Goal: Transaction & Acquisition: Obtain resource

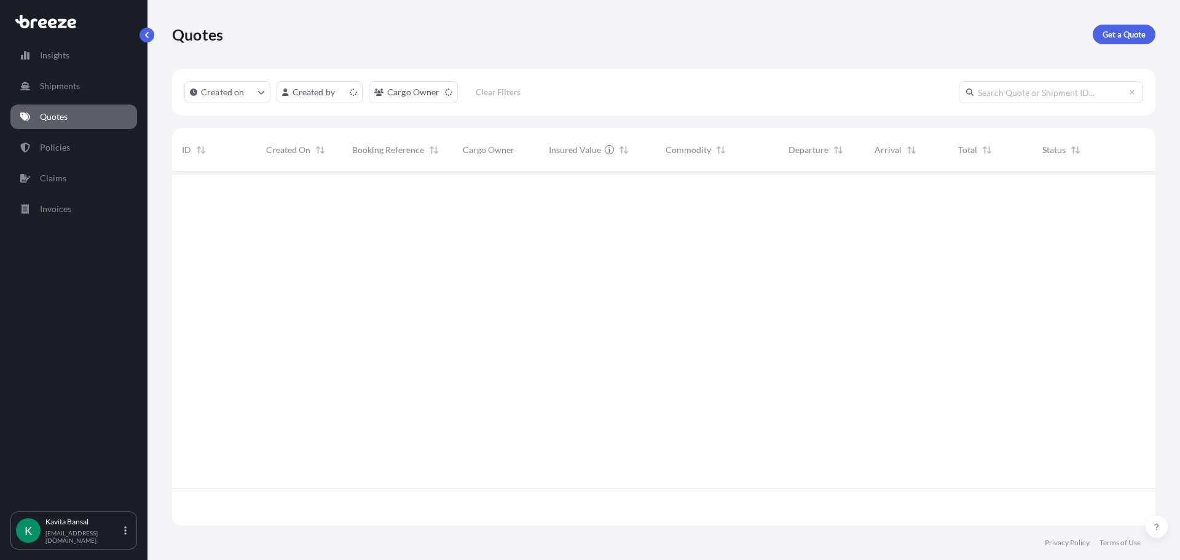
scroll to position [351, 974]
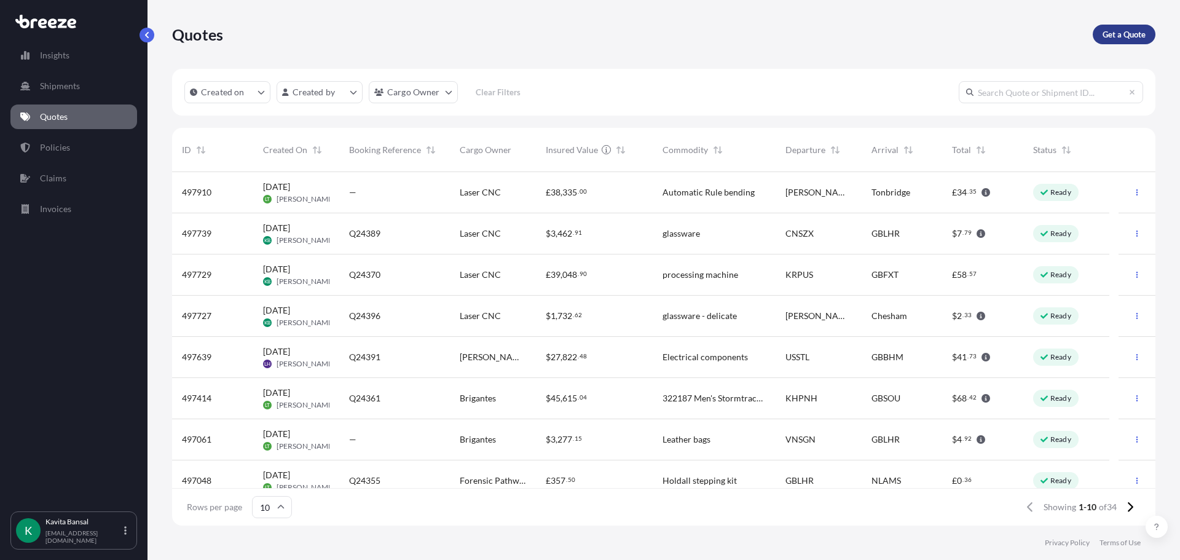
click at [1112, 38] on p "Get a Quote" at bounding box center [1123, 34] width 43 height 12
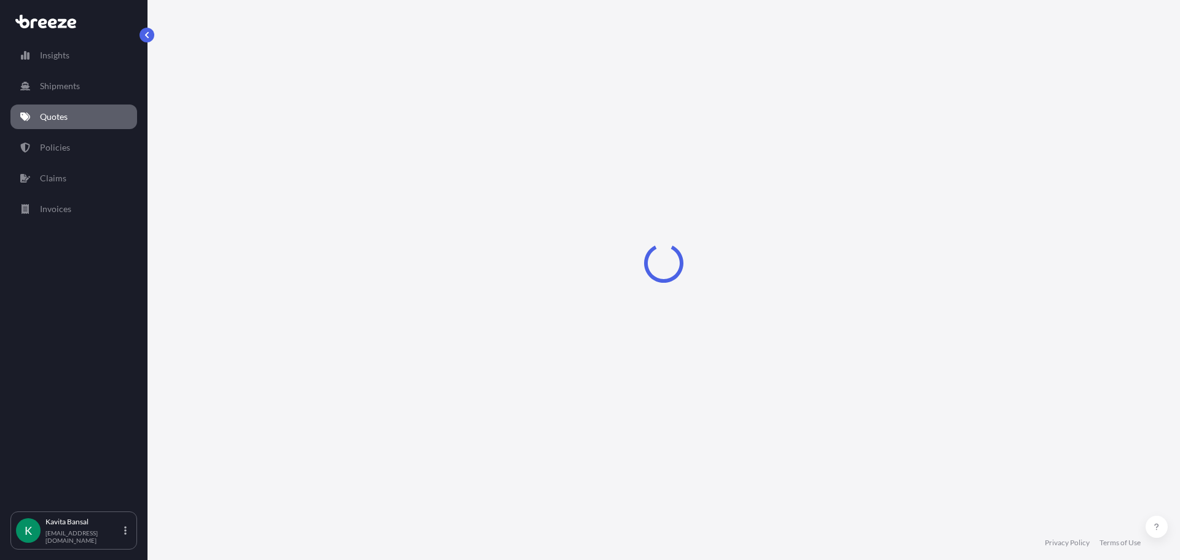
select select "Sea"
select select "1"
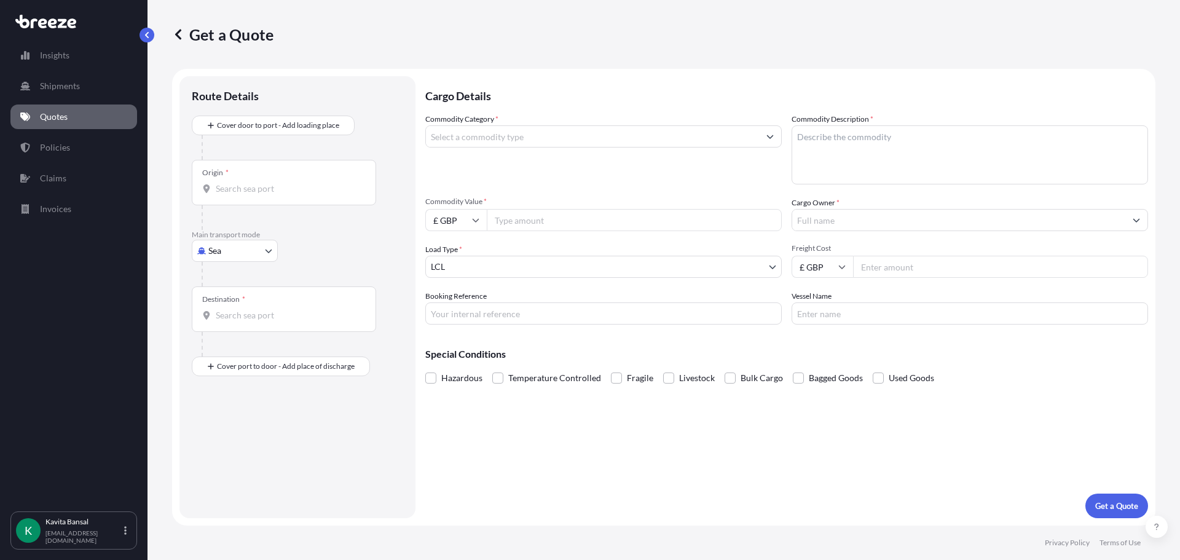
click at [240, 248] on body "Insights Shipments Quotes Policies Claims Invoices K [PERSON_NAME] [EMAIL_ADDRE…" at bounding box center [590, 280] width 1180 height 560
click at [235, 321] on div "Road" at bounding box center [235, 327] width 76 height 22
select select "Road"
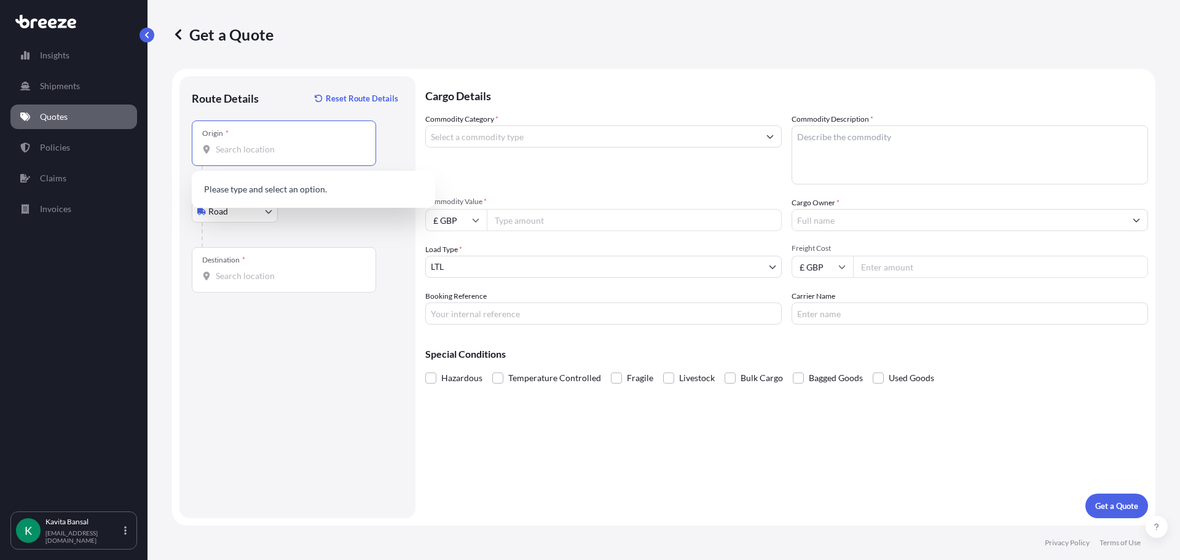
click at [270, 153] on input "Origin *" at bounding box center [288, 149] width 145 height 12
type input "e"
type input "E"
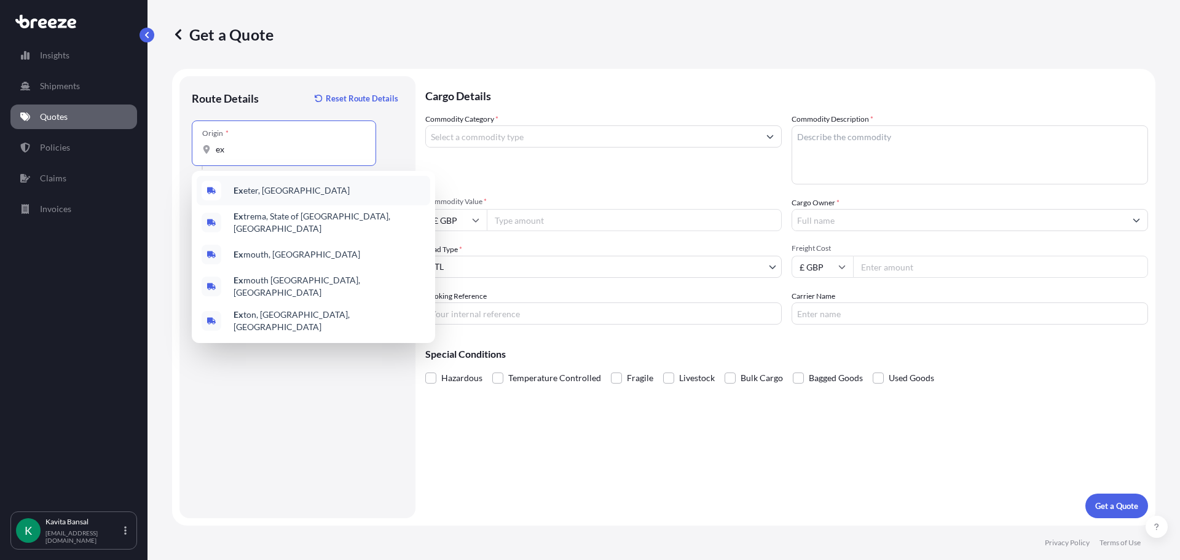
click at [288, 186] on div "Ex eter, [GEOGRAPHIC_DATA]" at bounding box center [314, 190] width 234 height 29
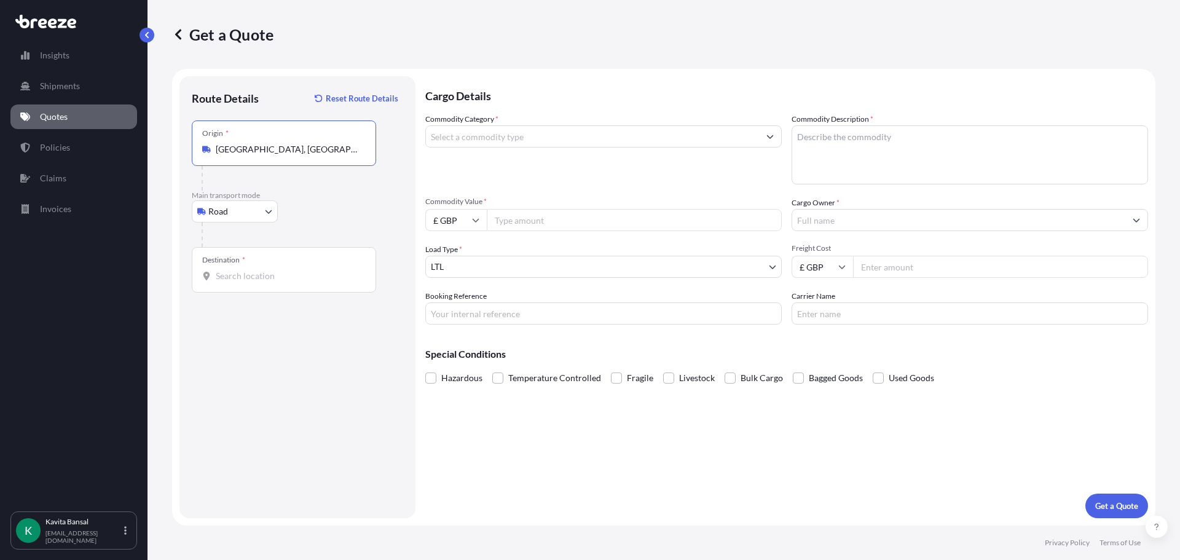
type input "[GEOGRAPHIC_DATA], [GEOGRAPHIC_DATA]"
click at [255, 281] on input "Destination *" at bounding box center [288, 276] width 145 height 12
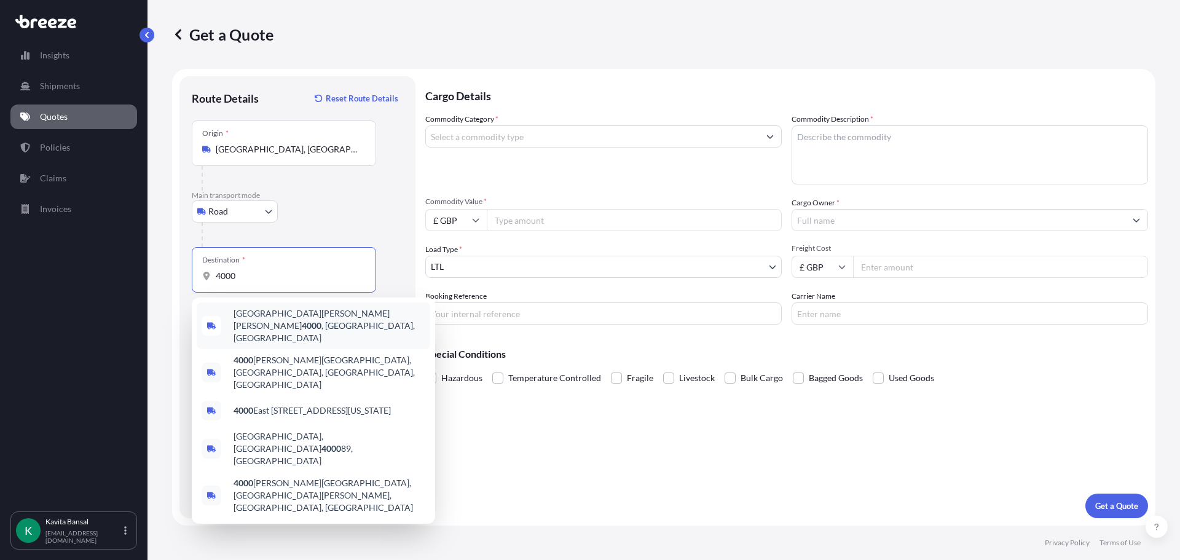
click at [285, 277] on input "4000" at bounding box center [288, 276] width 145 height 12
type input "40000"
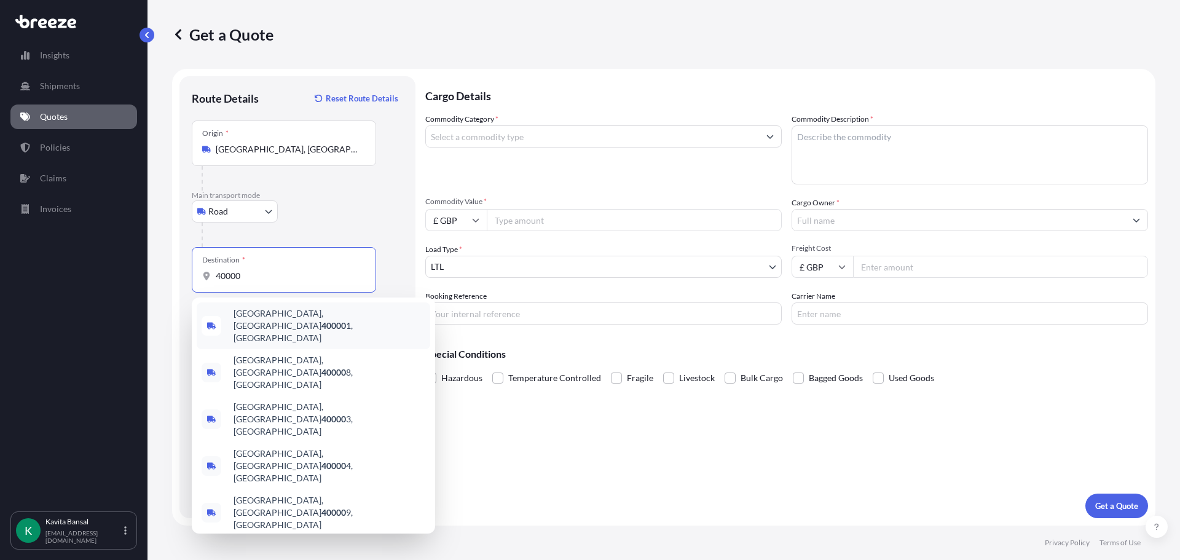
click at [238, 272] on input "40000" at bounding box center [288, 276] width 145 height 12
drag, startPoint x: 245, startPoint y: 275, endPoint x: 197, endPoint y: 269, distance: 48.9
click at [197, 269] on div "Destination * 40000" at bounding box center [284, 269] width 184 height 45
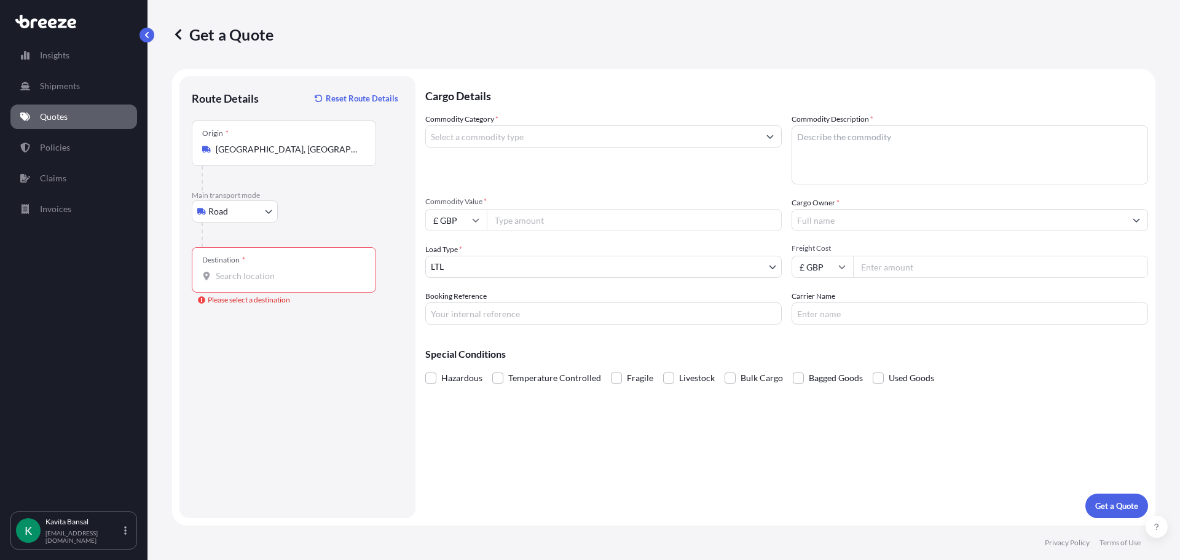
click at [295, 275] on input "Destination * Please select a destination" at bounding box center [288, 276] width 145 height 12
paste input "40000 [GEOGRAPHIC_DATA][PERSON_NAME], [GEOGRAPHIC_DATA]"
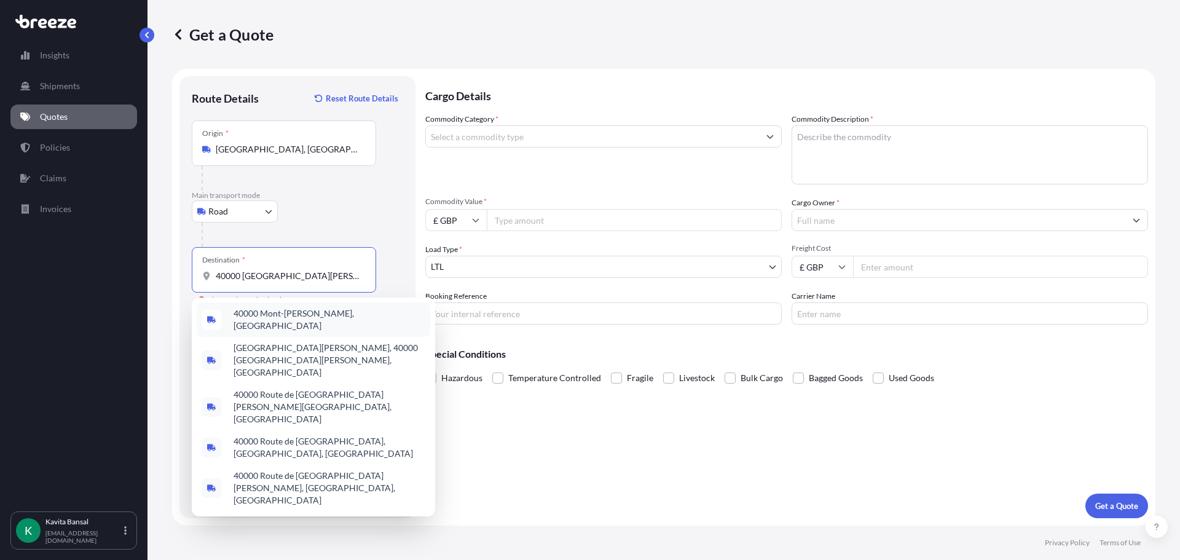
click at [256, 326] on div "40000 Mont-[PERSON_NAME], [GEOGRAPHIC_DATA]" at bounding box center [314, 319] width 234 height 34
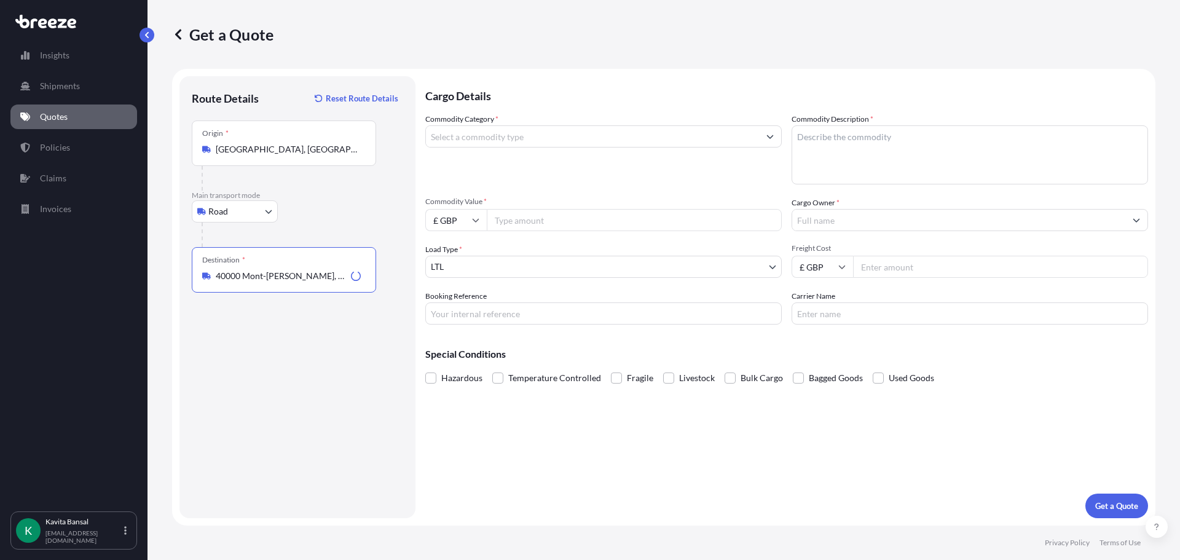
type input "40000 Mont-[PERSON_NAME], [GEOGRAPHIC_DATA]"
click at [575, 140] on input "Commodity Category *" at bounding box center [592, 136] width 333 height 22
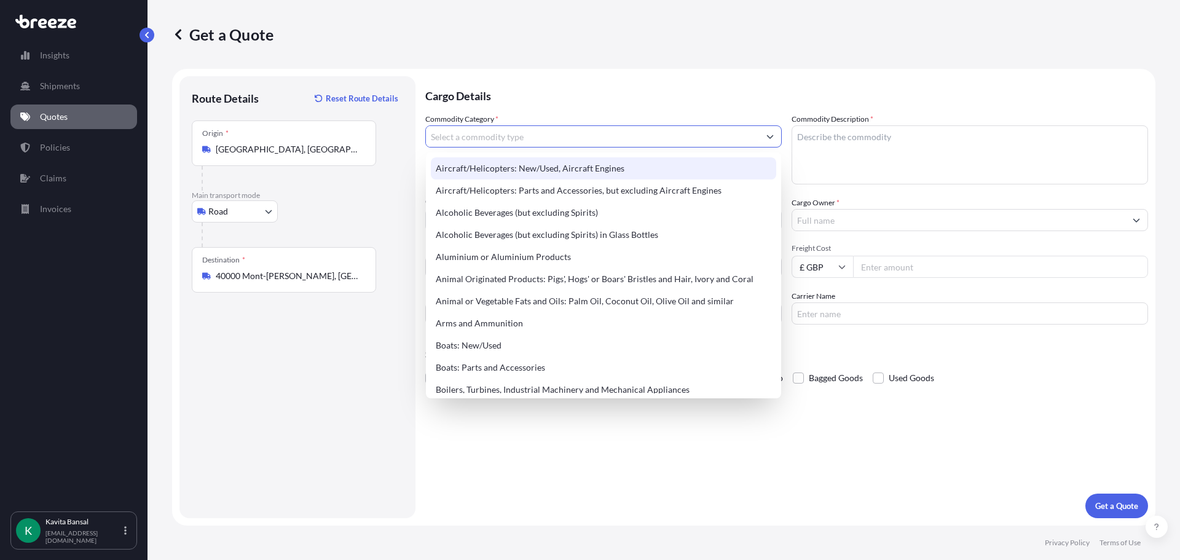
click at [562, 137] on input "Commodity Category *" at bounding box center [592, 136] width 333 height 22
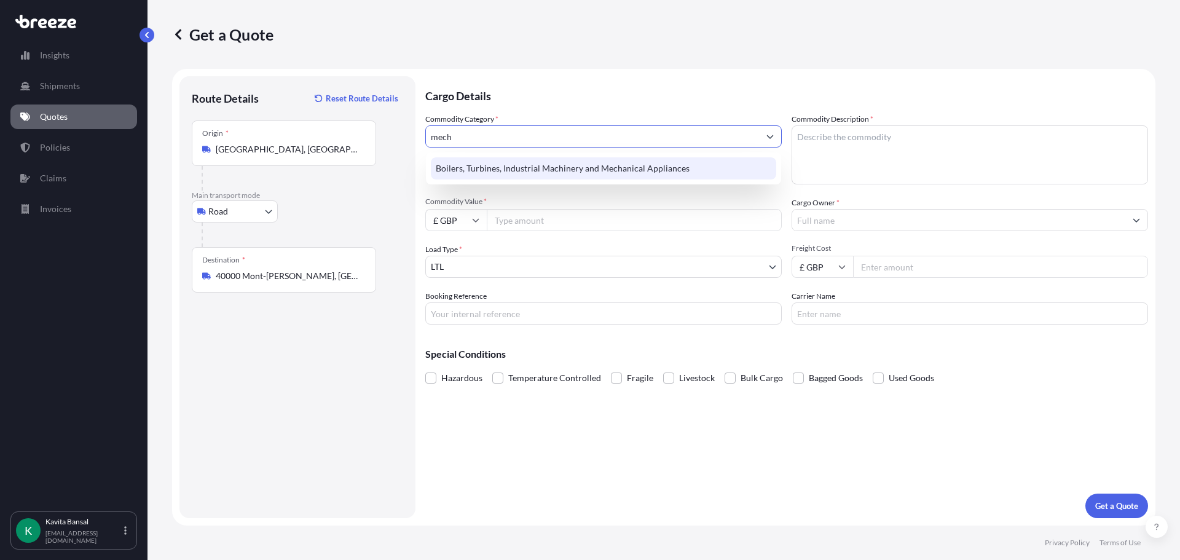
click at [613, 174] on div "Boilers, Turbines, Industrial Machinery and Mechanical Appliances" at bounding box center [603, 168] width 345 height 22
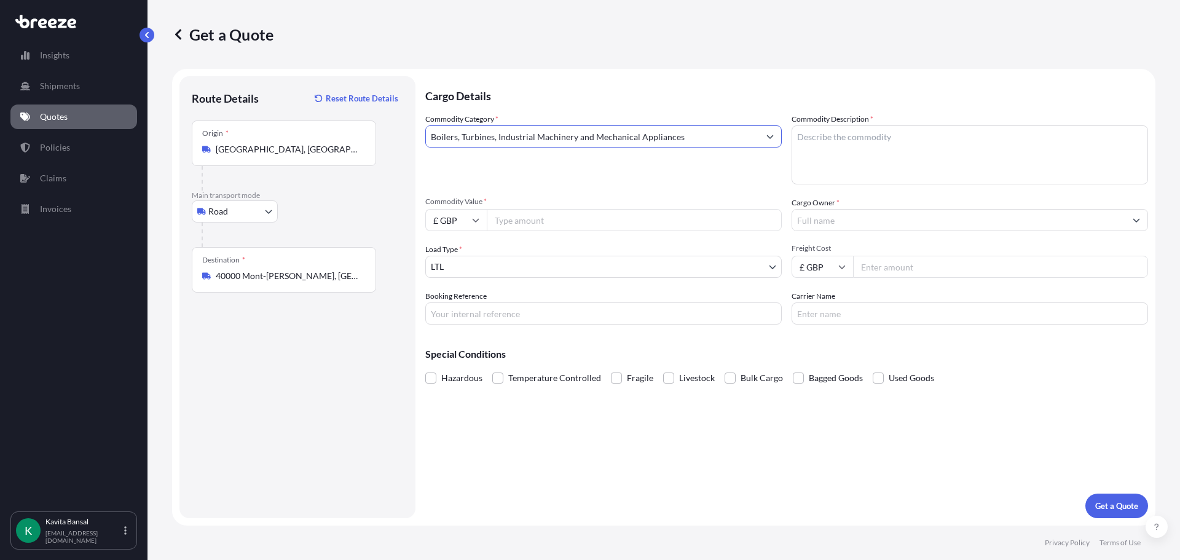
type input "Boilers, Turbines, Industrial Machinery and Mechanical Appliances"
click at [816, 165] on textarea "Commodity Description *" at bounding box center [969, 154] width 356 height 59
drag, startPoint x: 879, startPoint y: 147, endPoint x: 871, endPoint y: 144, distance: 9.1
click at [879, 147] on textarea "inverters" at bounding box center [969, 154] width 356 height 59
type textarea "inverters"
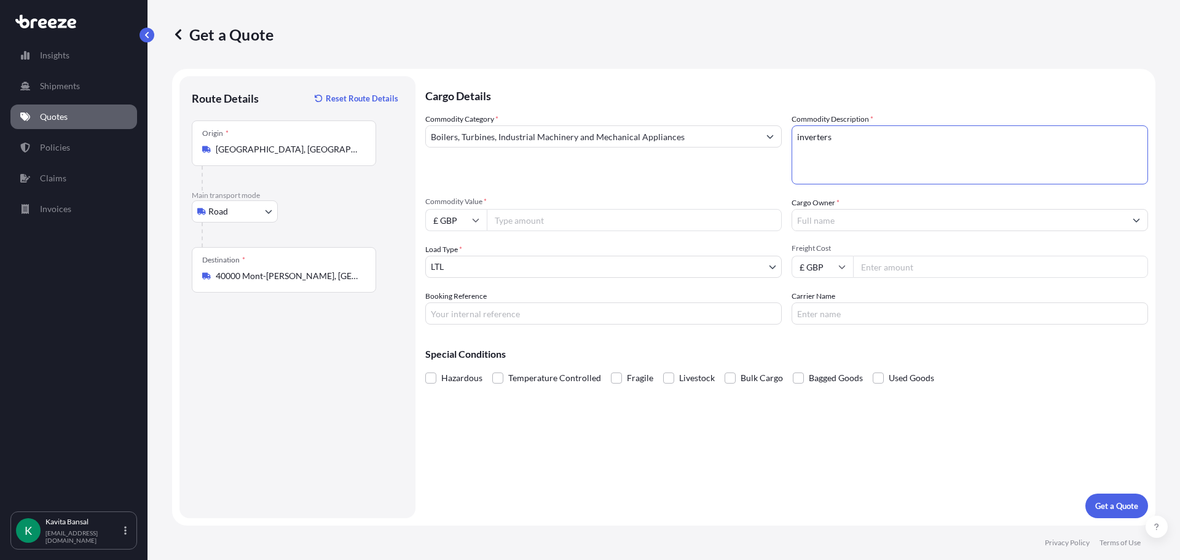
click at [570, 231] on div "Commodity Category * Boilers, Turbines, Industrial Machinery and Mechanical App…" at bounding box center [786, 218] width 723 height 211
click at [567, 229] on input "Commodity Value *" at bounding box center [634, 220] width 295 height 22
type input "15000"
click at [901, 221] on input "Cargo Owner *" at bounding box center [958, 220] width 333 height 22
type input "d"
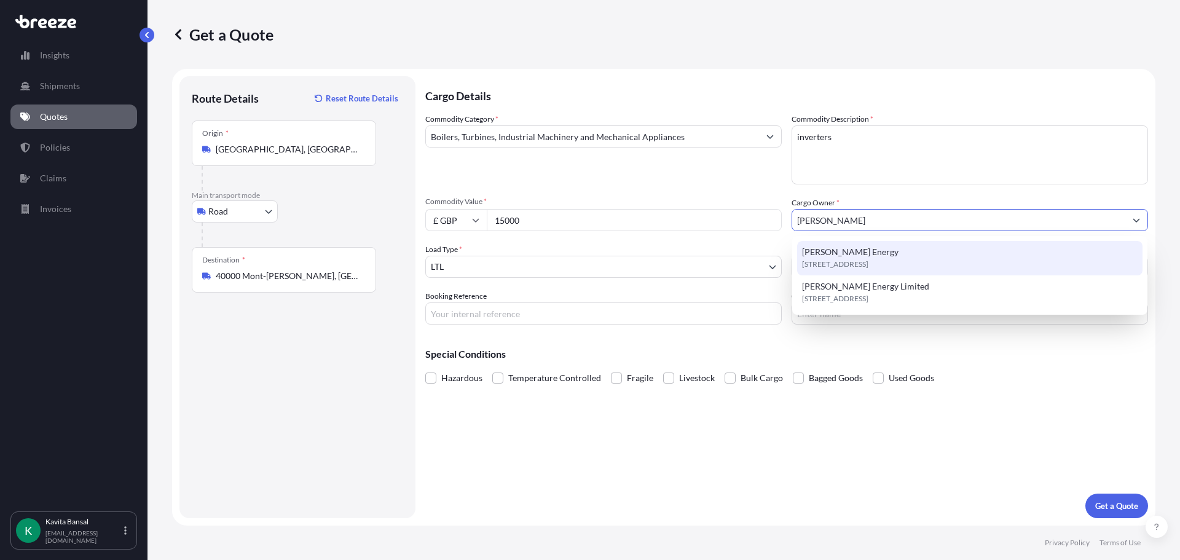
click at [868, 269] on span "[STREET_ADDRESS]" at bounding box center [835, 264] width 66 height 12
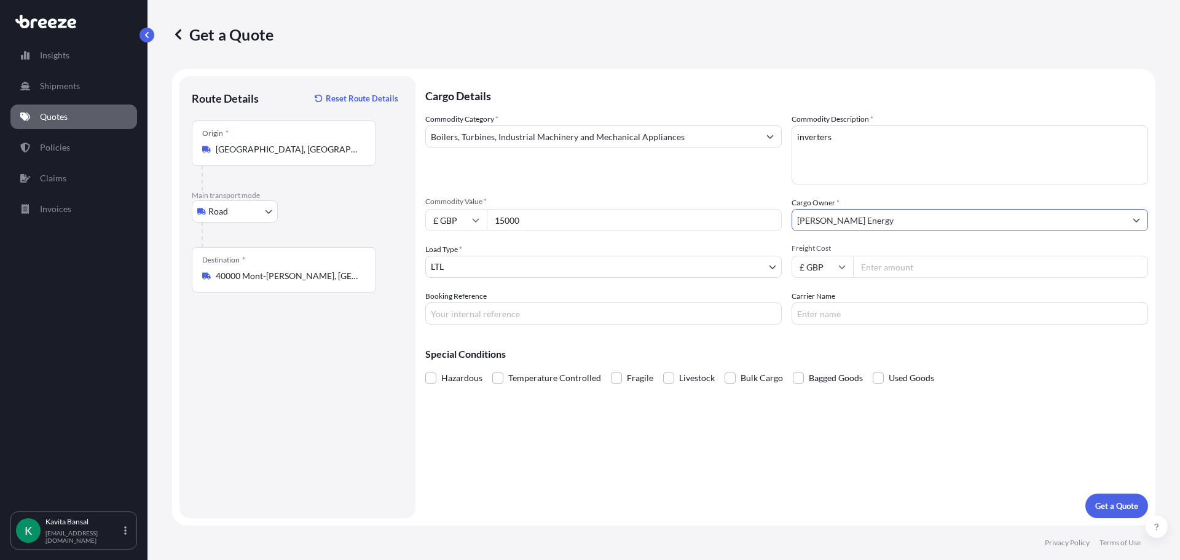
type input "[PERSON_NAME] Energy"
click at [925, 274] on input "Freight Cost" at bounding box center [1000, 267] width 295 height 22
type input "2880"
click at [444, 320] on input "Booking Reference" at bounding box center [603, 313] width 356 height 22
type input "Q24341"
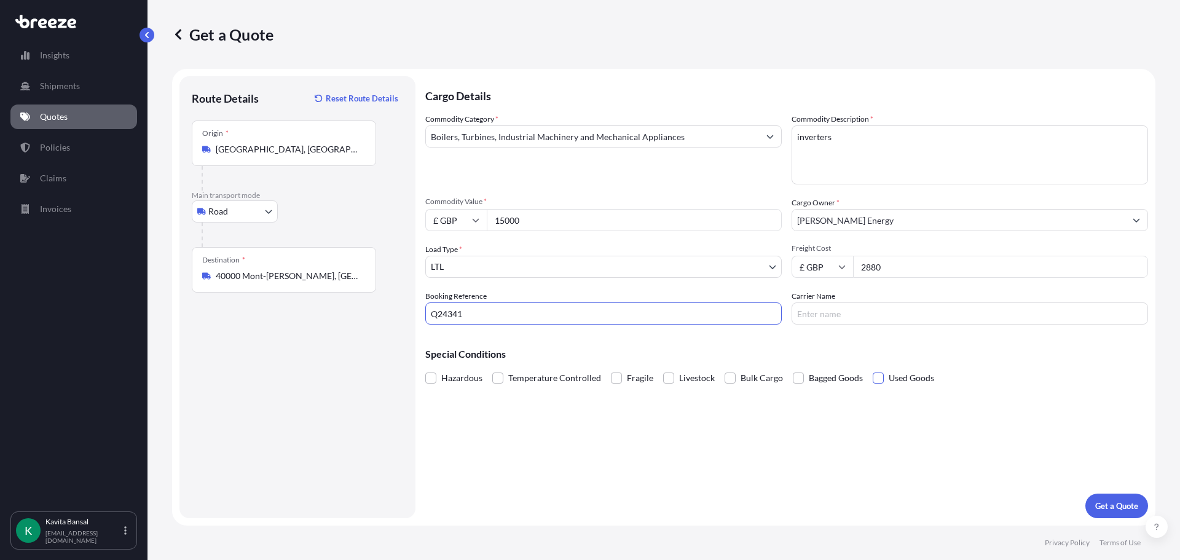
click at [874, 382] on span at bounding box center [878, 377] width 11 height 11
click at [873, 369] on input "Used Goods" at bounding box center [873, 369] width 0 height 0
click at [1100, 509] on p "Get a Quote" at bounding box center [1116, 506] width 43 height 12
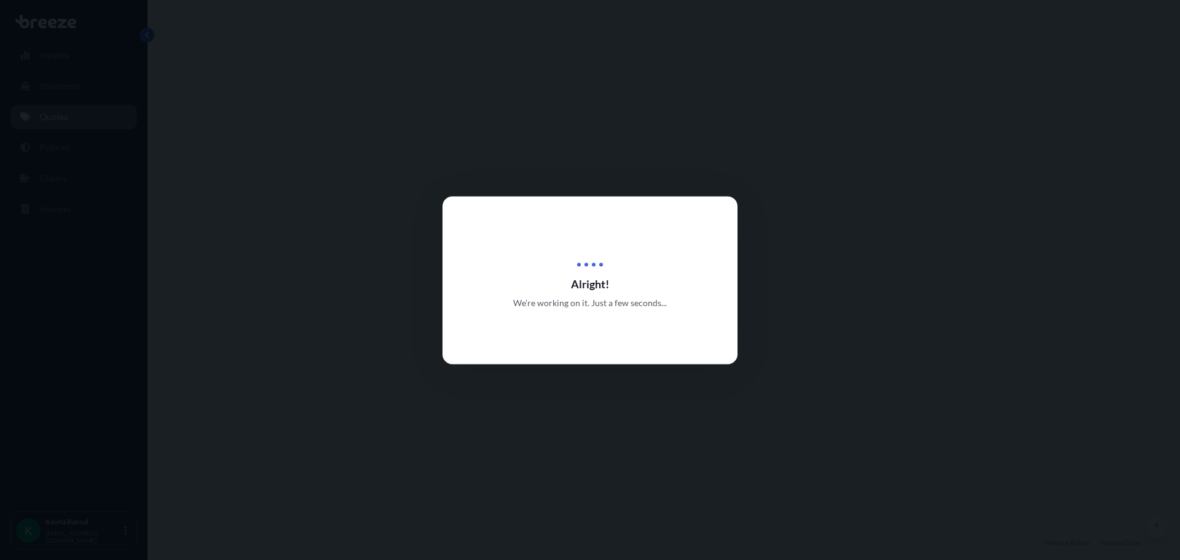
select select "Road"
select select "1"
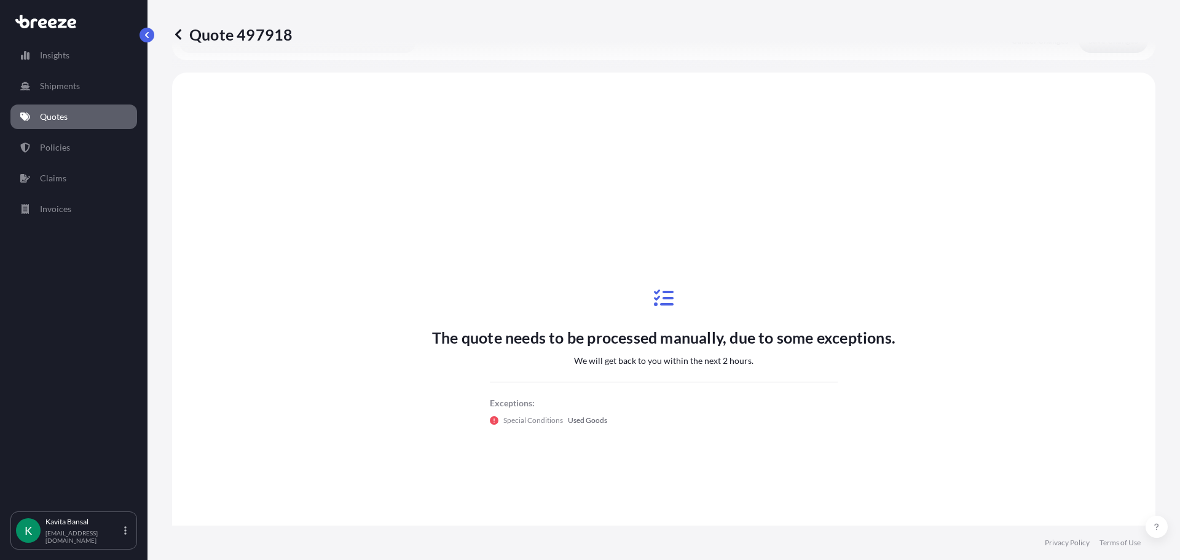
scroll to position [370, 0]
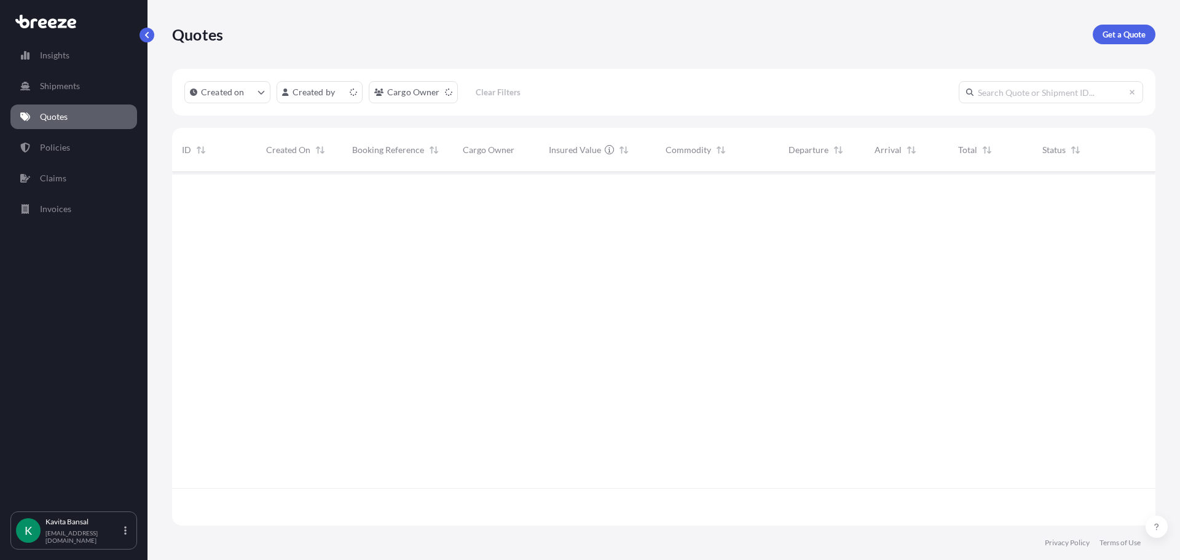
scroll to position [351, 974]
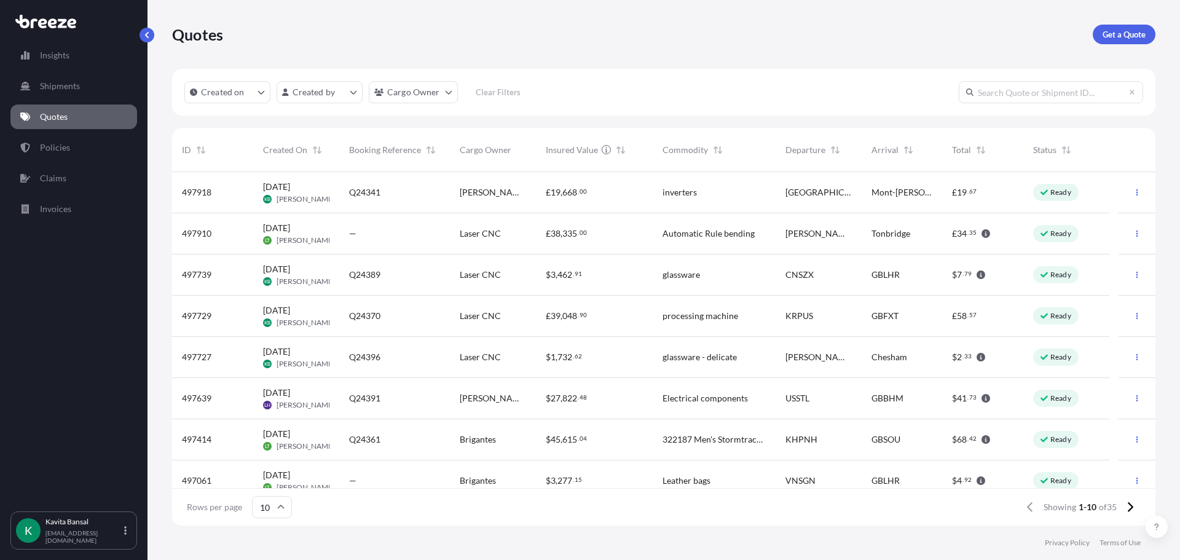
click at [557, 203] on div "£ 19 , 668 . 00" at bounding box center [594, 192] width 117 height 41
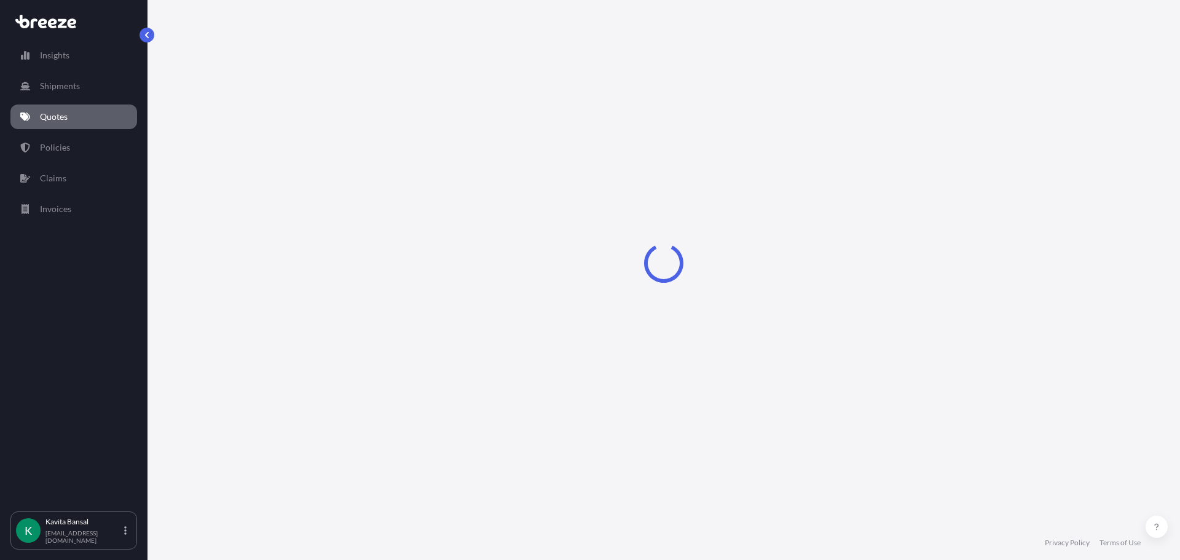
select select "Road"
select select "1"
